Goal: Task Accomplishment & Management: Use online tool/utility

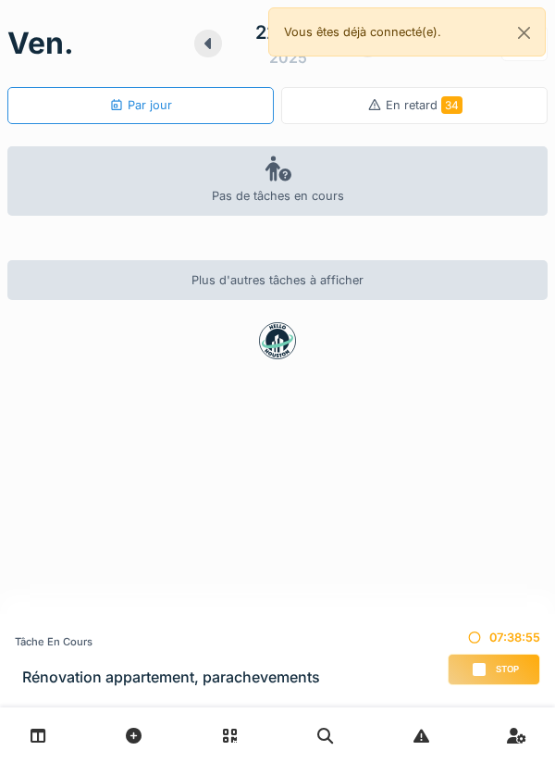
click at [499, 666] on span "Stop" at bounding box center [507, 669] width 23 height 13
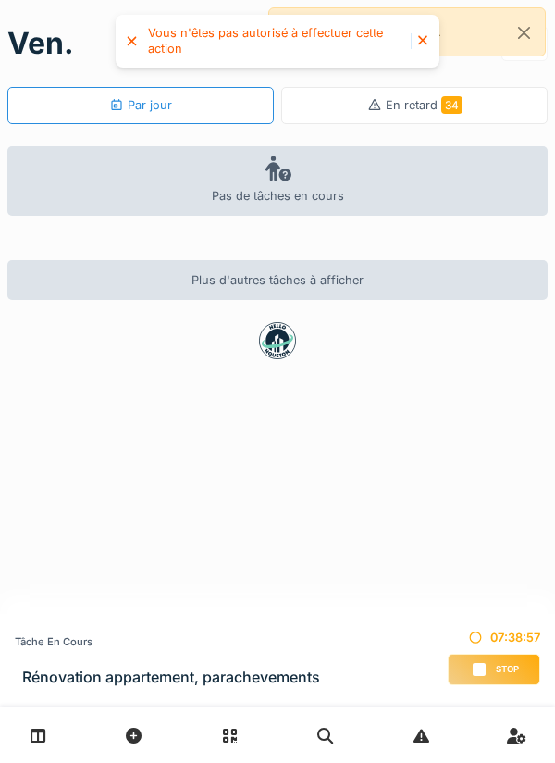
click at [59, 762] on div at bounding box center [277, 735] width 555 height 56
click at [44, 739] on icon at bounding box center [39, 735] width 16 height 16
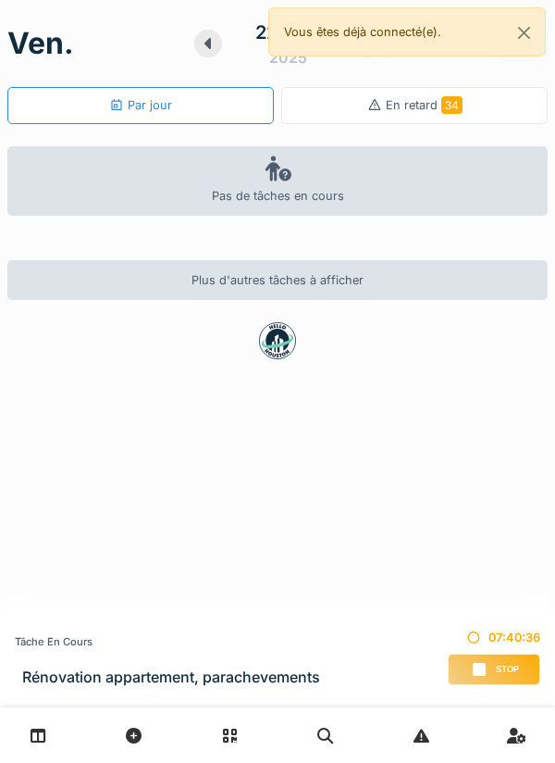
click at [20, 736] on link at bounding box center [38, 734] width 47 height 43
click at [502, 660] on div "Stop" at bounding box center [494, 668] width 93 height 31
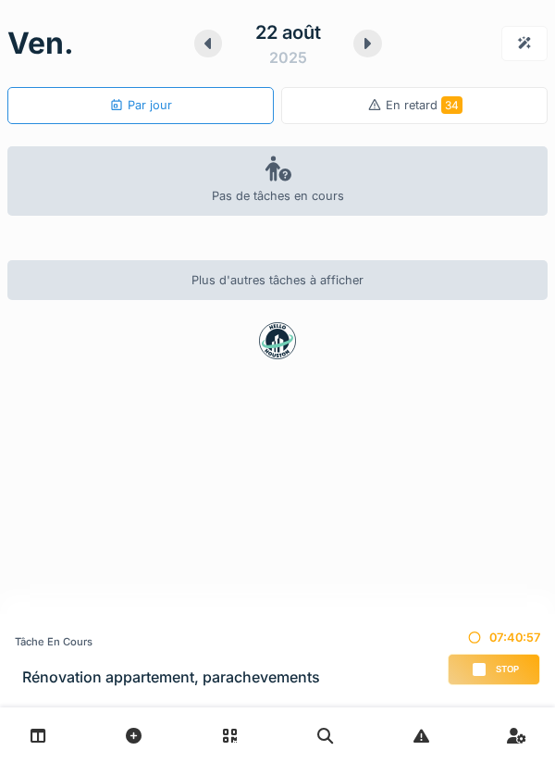
click at [171, 113] on div "Par jour" at bounding box center [140, 105] width 267 height 37
click at [466, 664] on div "Stop" at bounding box center [494, 668] width 93 height 31
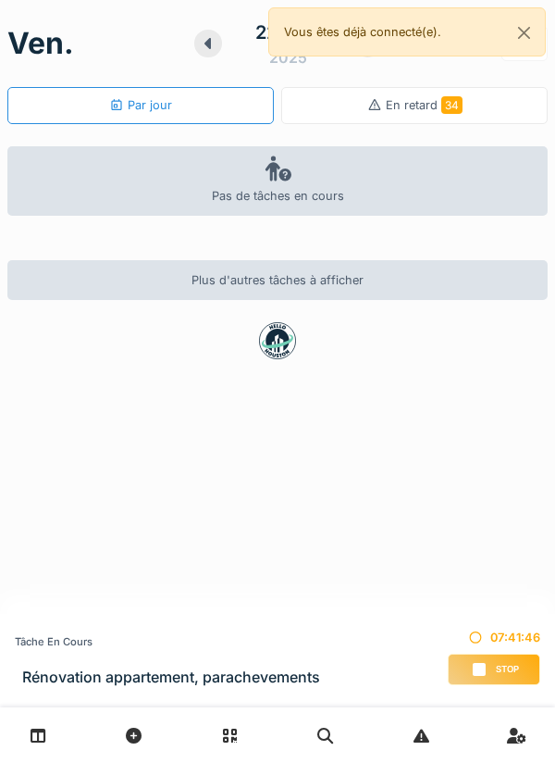
click at [46, 726] on link at bounding box center [38, 734] width 47 height 43
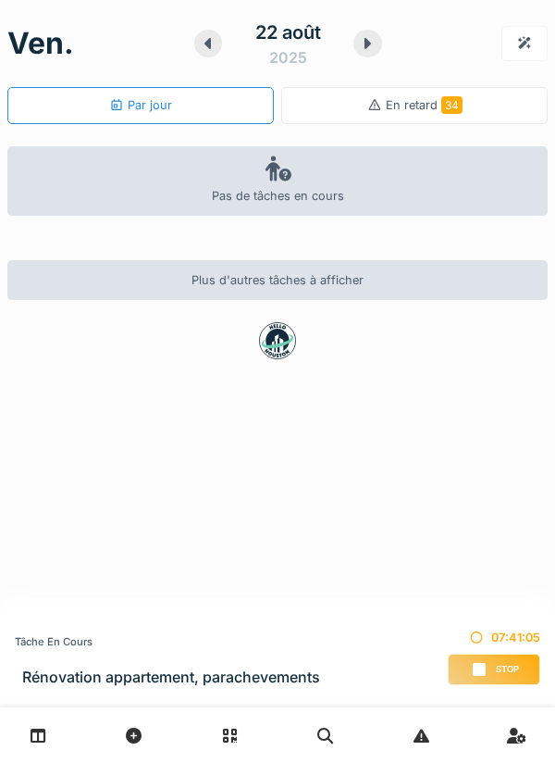
click at [503, 665] on span "Stop" at bounding box center [507, 669] width 23 height 13
click at [470, 661] on div "Stop" at bounding box center [494, 668] width 93 height 31
click at [178, 624] on div "Tâche en cours Rénovation appartement, parachevements 07:41:18 Stop" at bounding box center [277, 660] width 555 height 93
click at [472, 676] on div "Stop" at bounding box center [494, 668] width 93 height 31
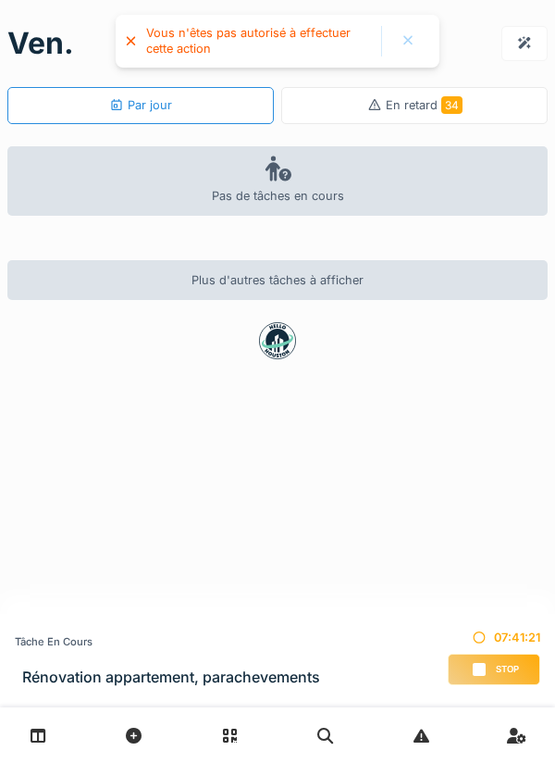
click at [487, 679] on div "Stop" at bounding box center [494, 668] width 93 height 31
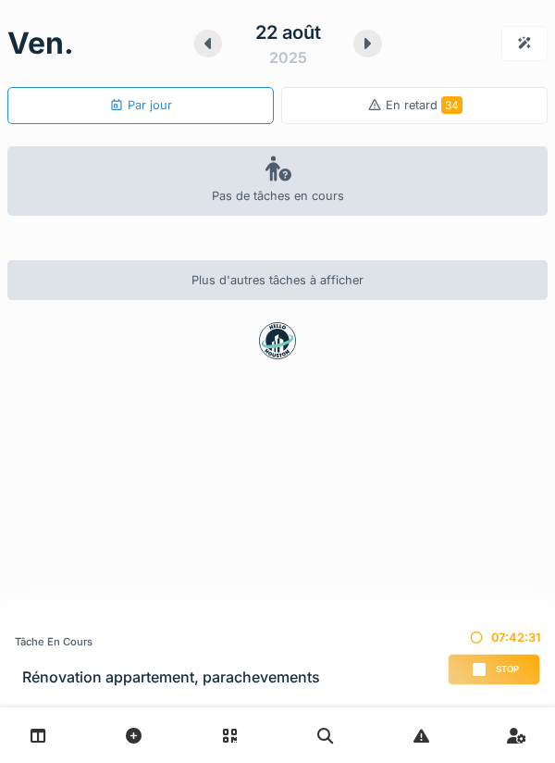
click at [489, 664] on div "Stop" at bounding box center [494, 668] width 93 height 31
click at [82, 733] on div at bounding box center [277, 735] width 555 height 56
click at [53, 723] on link at bounding box center [38, 734] width 47 height 43
click at [499, 660] on div "Stop" at bounding box center [494, 668] width 93 height 31
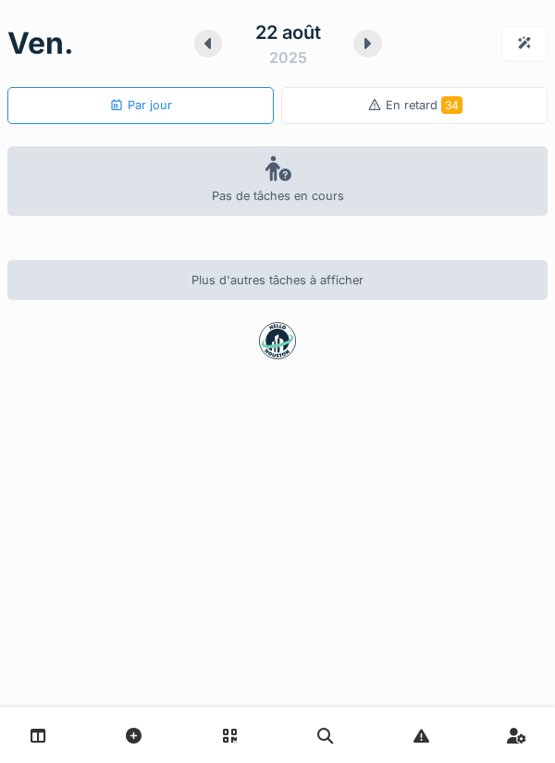
click at [518, 653] on div "[DATE] Par jour En retard 34 Pas de tâches en cours Plus d'autres tâches à affi…" at bounding box center [277, 381] width 555 height 763
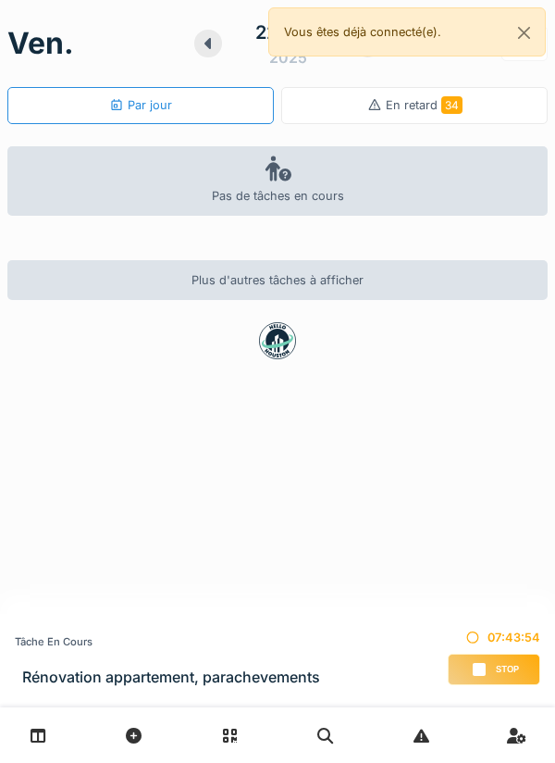
click at [484, 664] on icon at bounding box center [479, 669] width 13 height 13
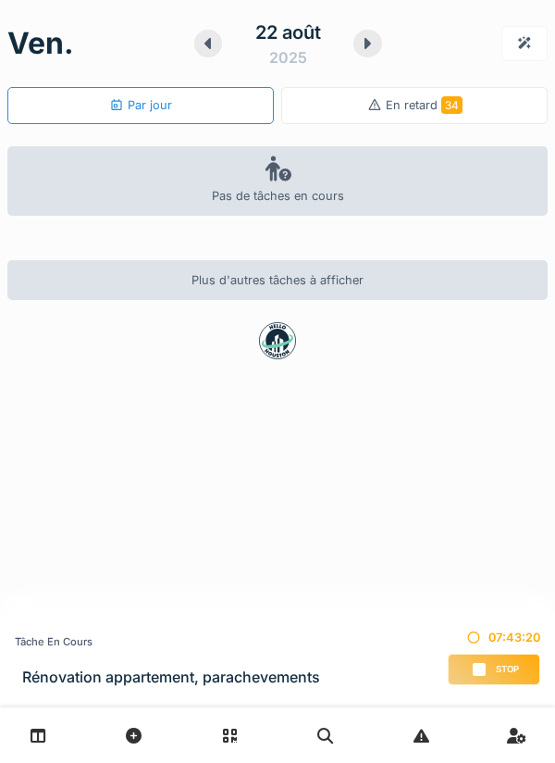
click at [467, 669] on div "Stop" at bounding box center [494, 668] width 93 height 31
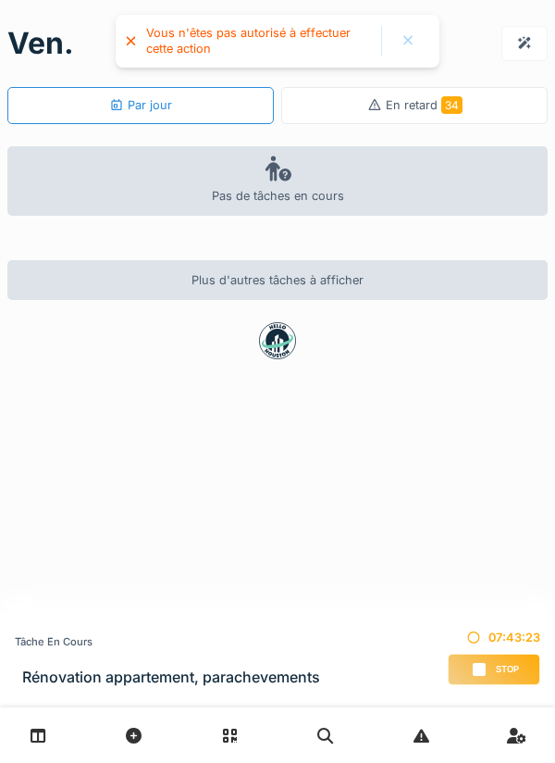
click at [94, 684] on h3 "Rénovation appartement, parachevements" at bounding box center [171, 677] width 298 height 18
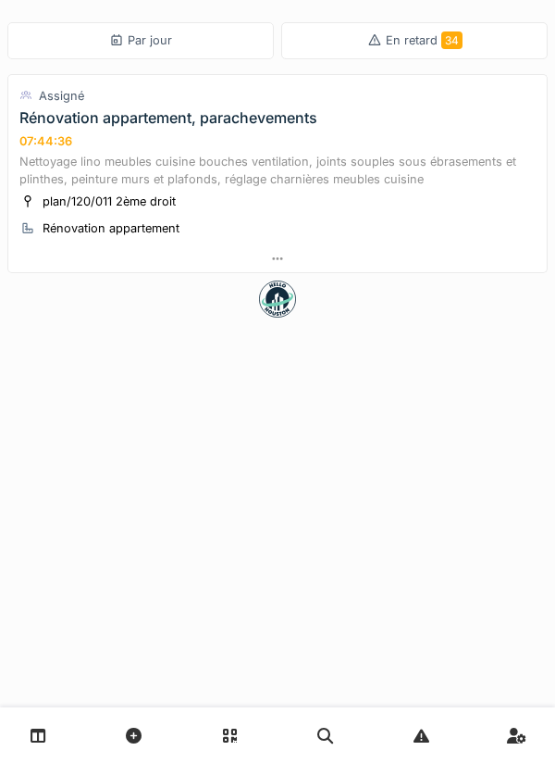
click at [51, 141] on div "07:44:36" at bounding box center [45, 141] width 53 height 14
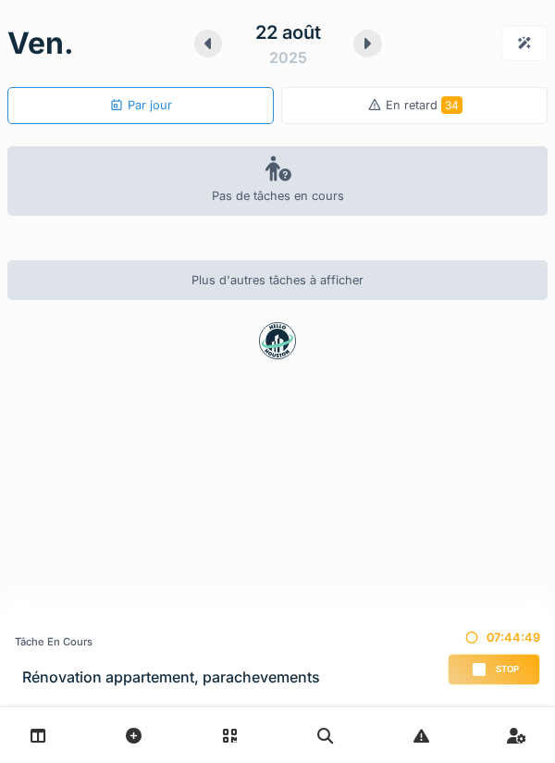
click at [165, 672] on h3 "Rénovation appartement, parachevements" at bounding box center [171, 677] width 298 height 18
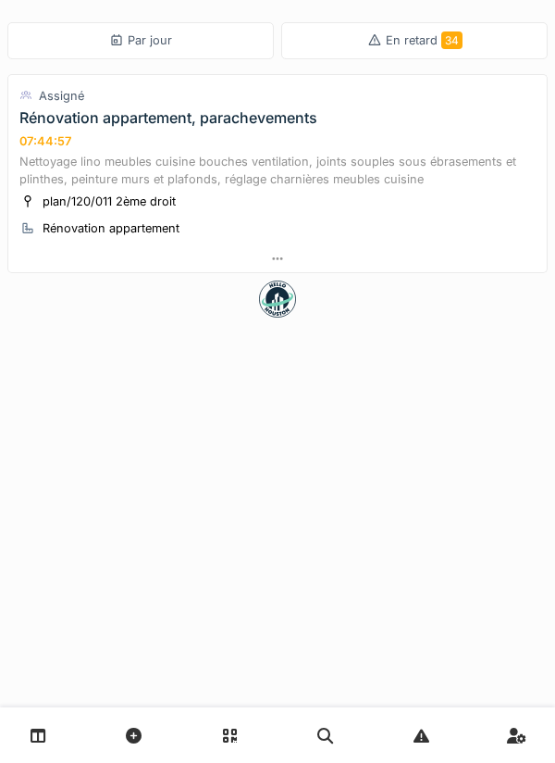
click at [296, 160] on div "Nettoyage lino meubles cuisine bouches ventilation, joints souples sous ébrasem…" at bounding box center [277, 170] width 516 height 35
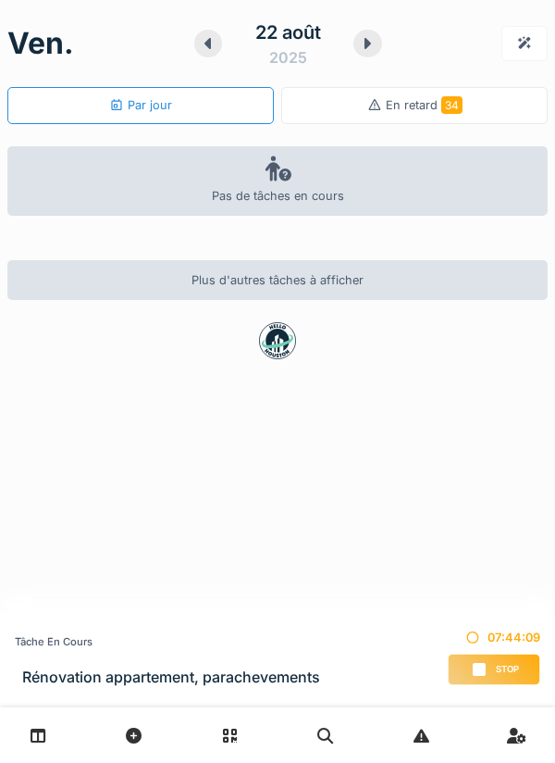
click at [155, 672] on h3 "Rénovation appartement, parachevements" at bounding box center [171, 677] width 298 height 18
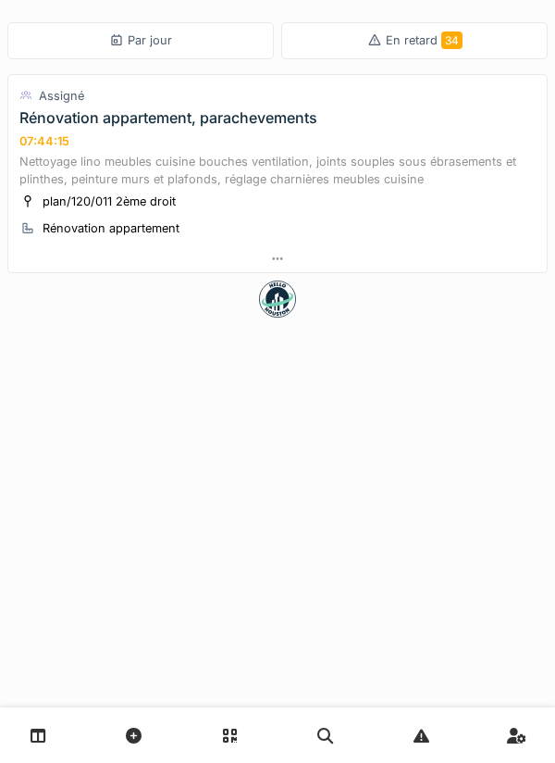
click at [19, 736] on link at bounding box center [38, 734] width 47 height 43
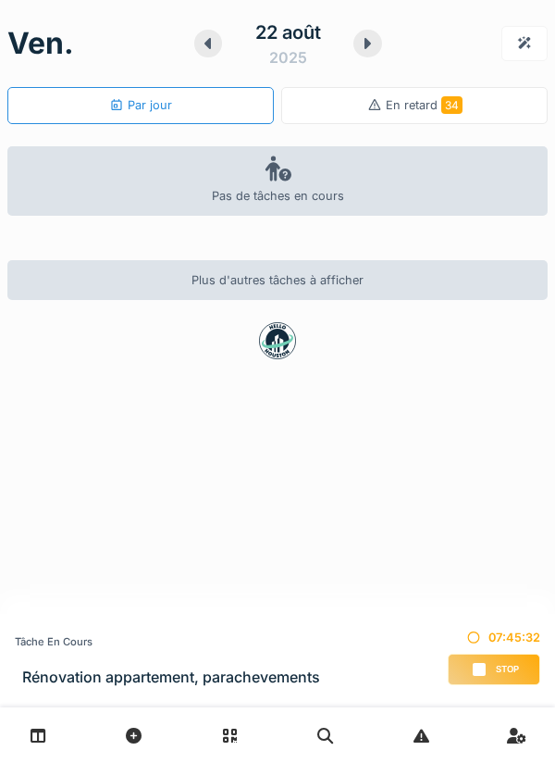
click at [111, 670] on h3 "Rénovation appartement, parachevements" at bounding box center [171, 677] width 298 height 18
